Goal: Information Seeking & Learning: Learn about a topic

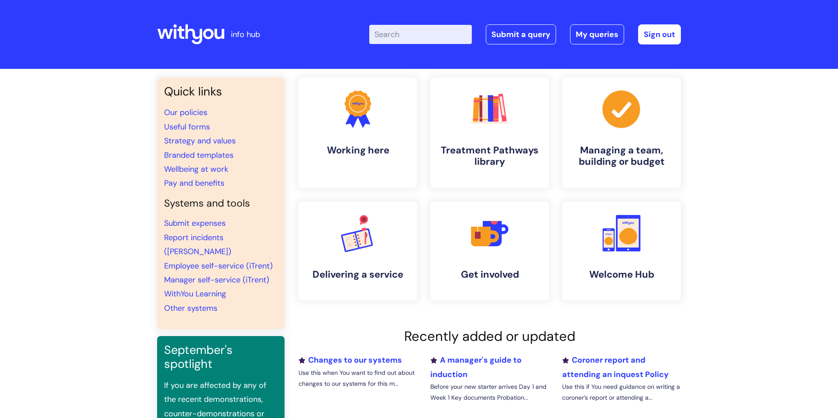
click at [429, 45] on div "Enter your search term here... Search Submit a query My queries Welcome [PERSON…" at bounding box center [484, 34] width 394 height 51
click at [428, 37] on input "Enter your search term here..." at bounding box center [420, 34] width 103 height 19
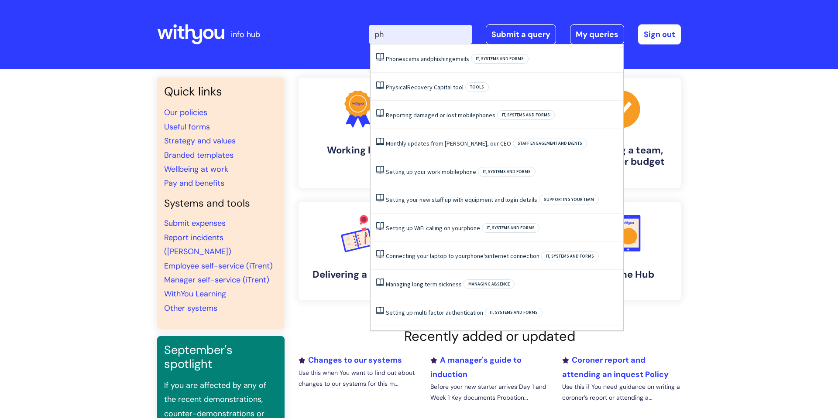
type input "phy"
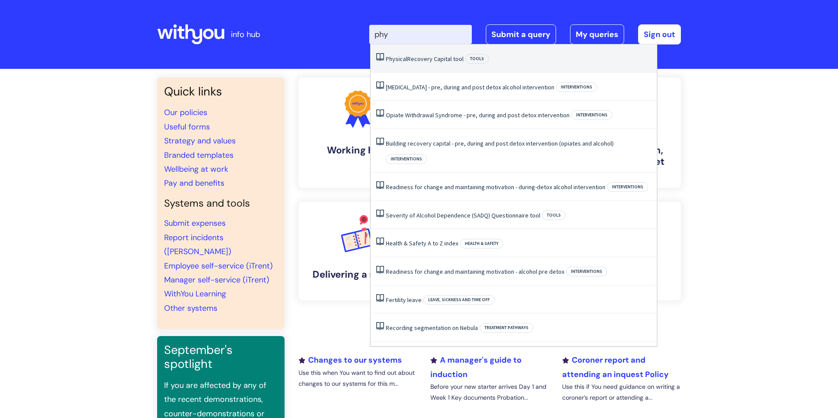
click at [396, 57] on span "Physical" at bounding box center [396, 59] width 21 height 8
